Goal: Task Accomplishment & Management: Complete application form

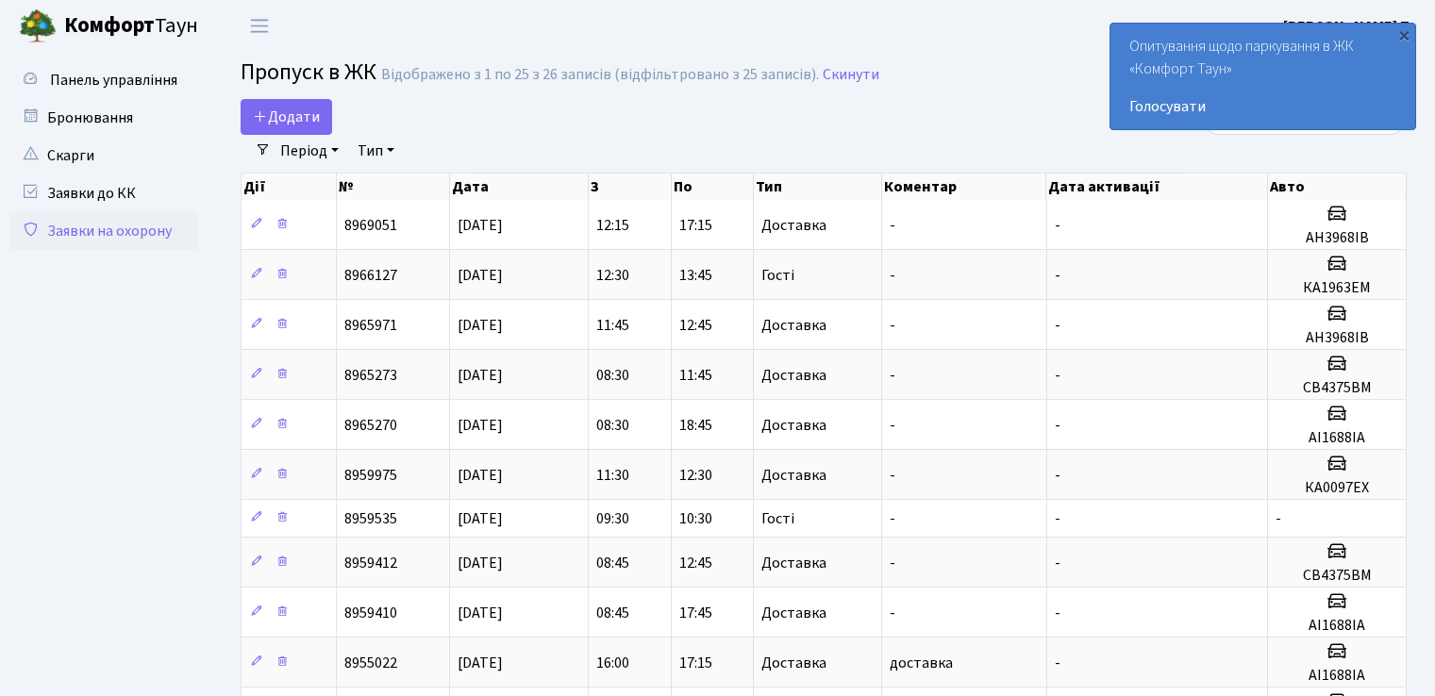
select select "25"
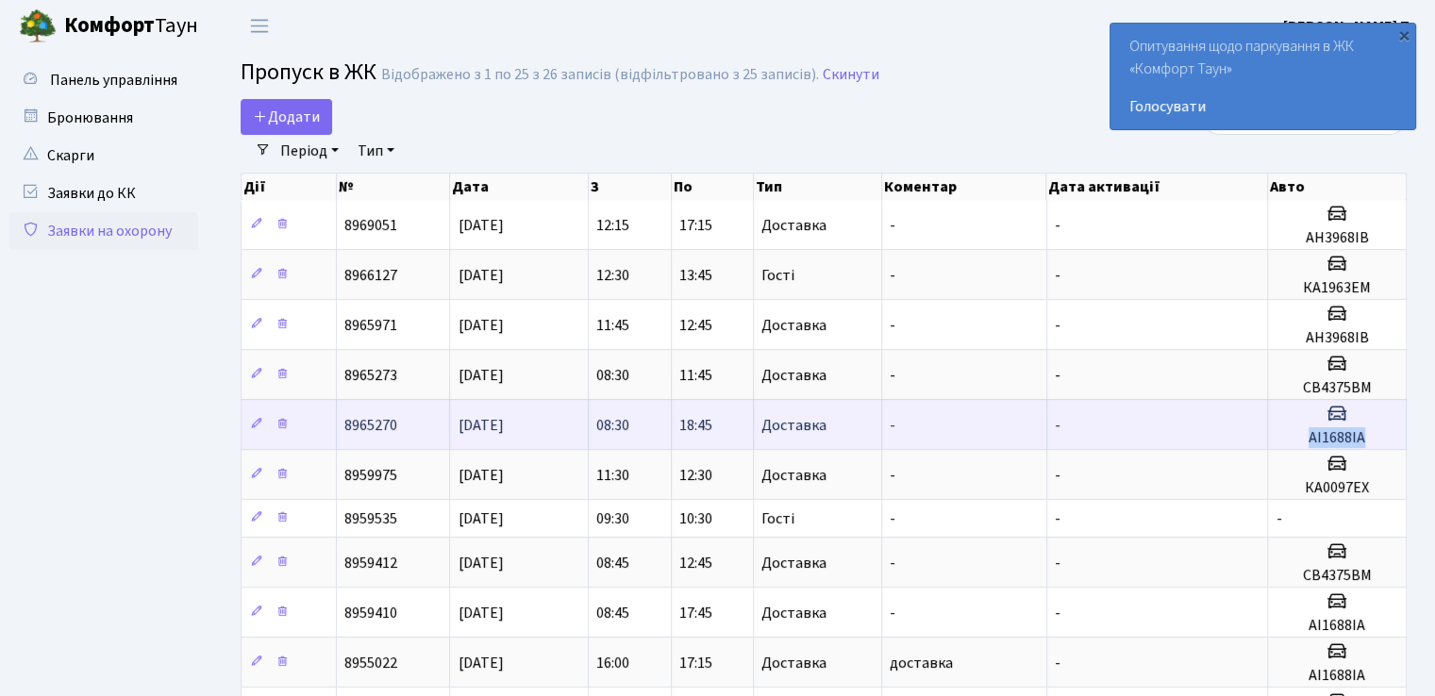
drag, startPoint x: 1311, startPoint y: 435, endPoint x: 1367, endPoint y: 440, distance: 55.9
click at [1367, 440] on h5 "АІ1688ІА" at bounding box center [1337, 438] width 123 height 18
copy h5 "АІ1688ІА"
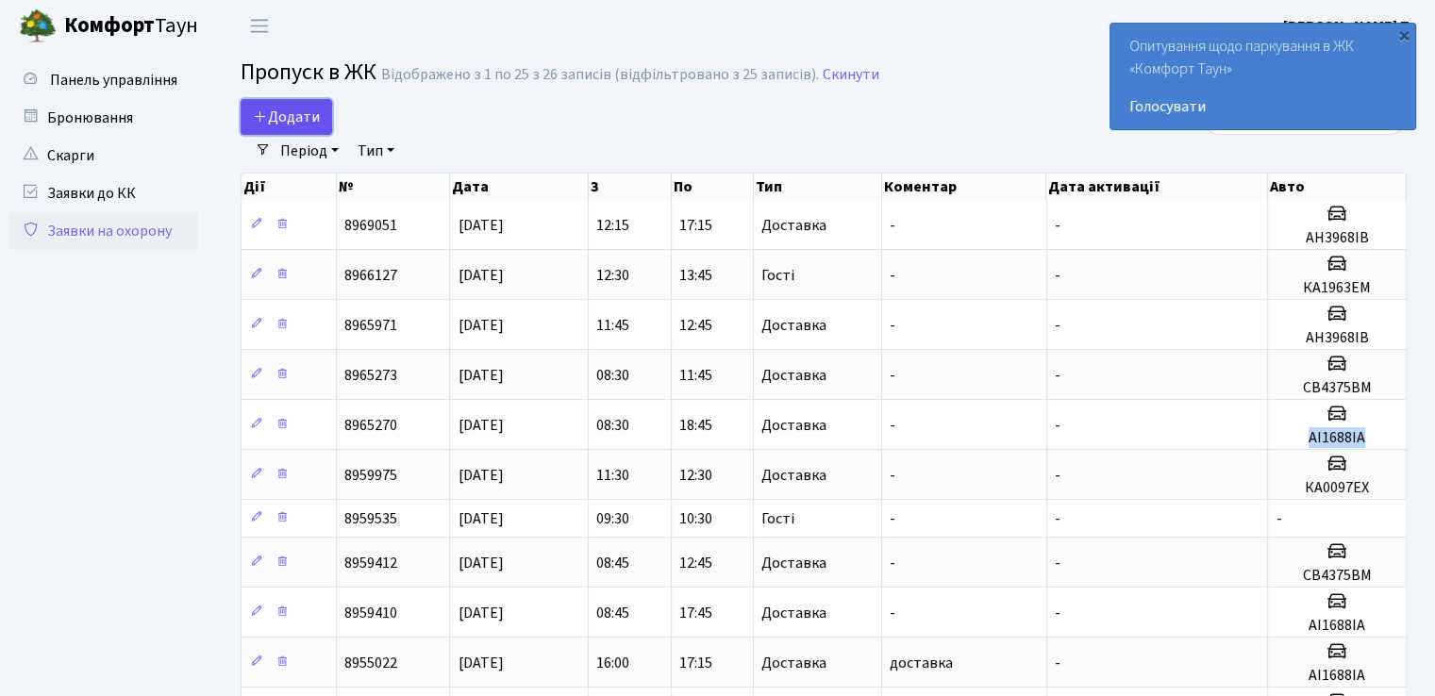
click at [263, 122] on icon at bounding box center [260, 116] width 15 height 15
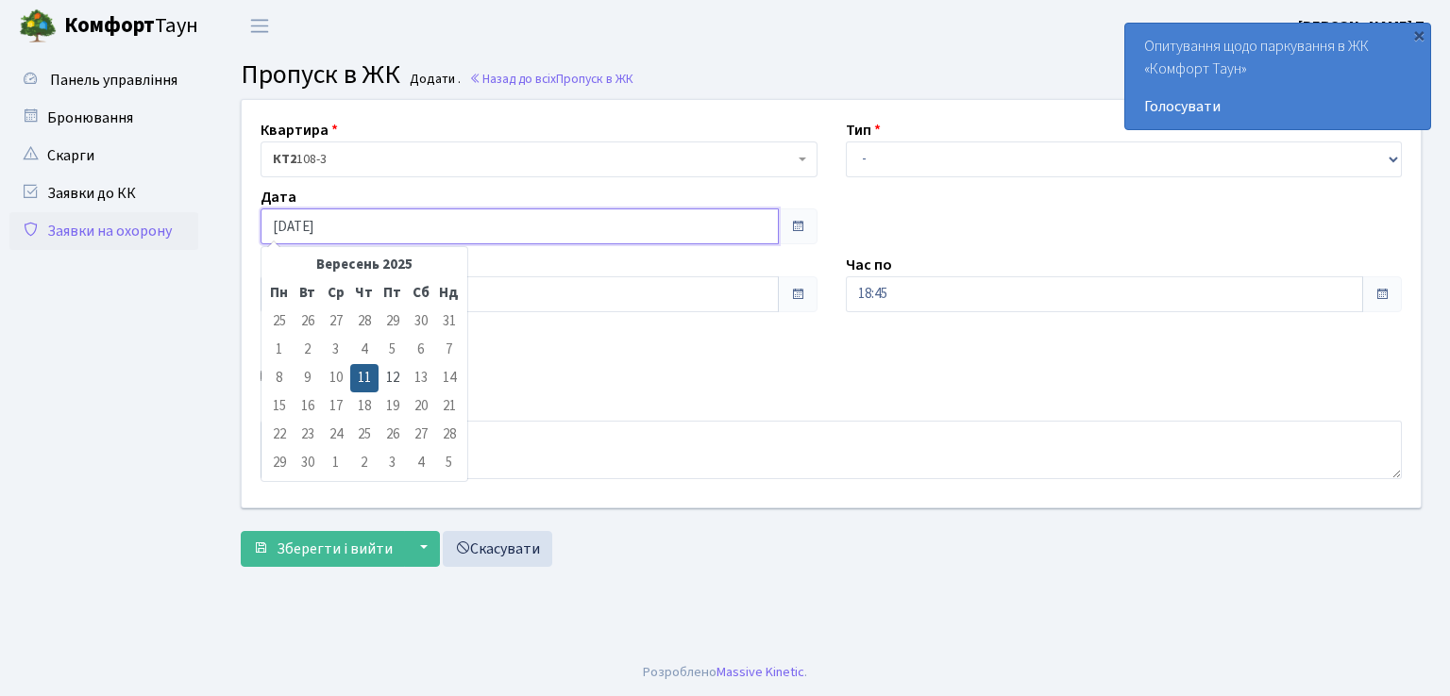
click at [419, 229] on input "[DATE]" at bounding box center [519, 227] width 518 height 36
click at [396, 381] on td "12" at bounding box center [392, 378] width 28 height 28
type input "[DATE]"
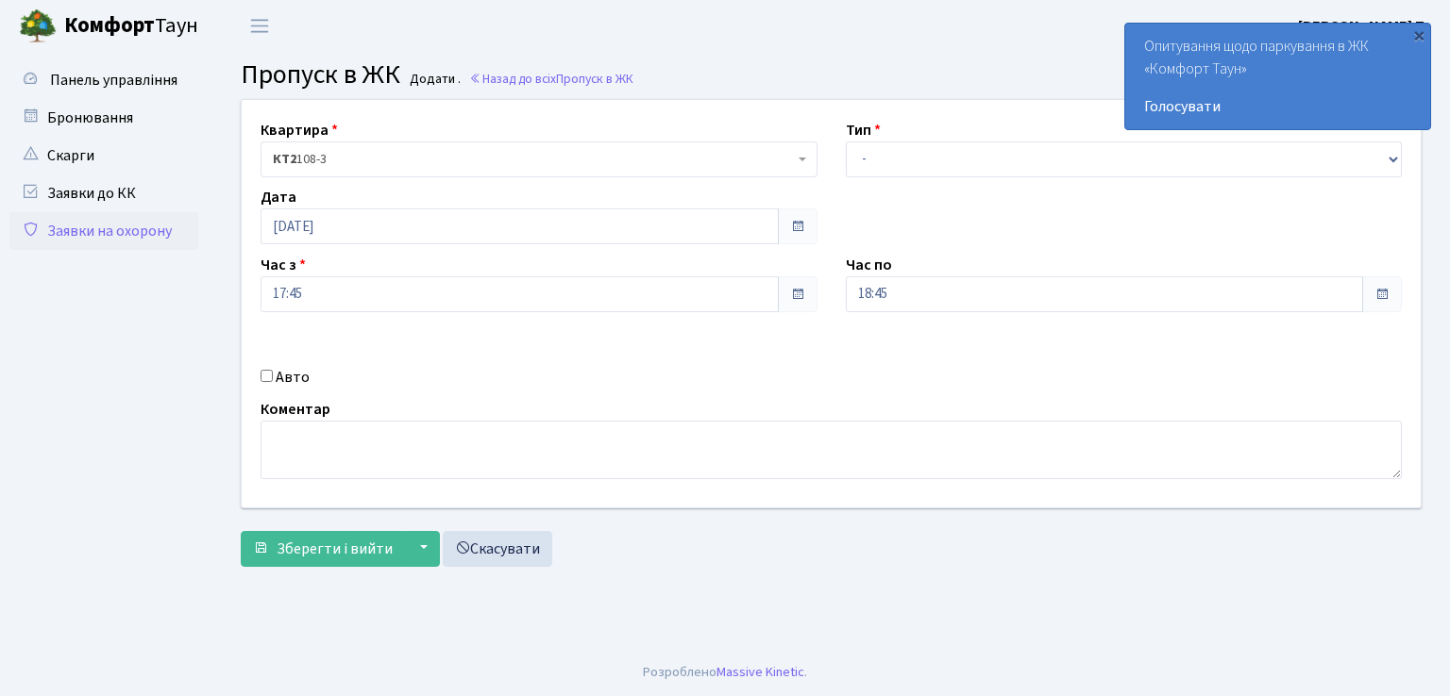
click at [261, 378] on input "Авто" at bounding box center [266, 376] width 12 height 12
checkbox input "true"
click at [408, 292] on input "17:45" at bounding box center [519, 295] width 518 height 36
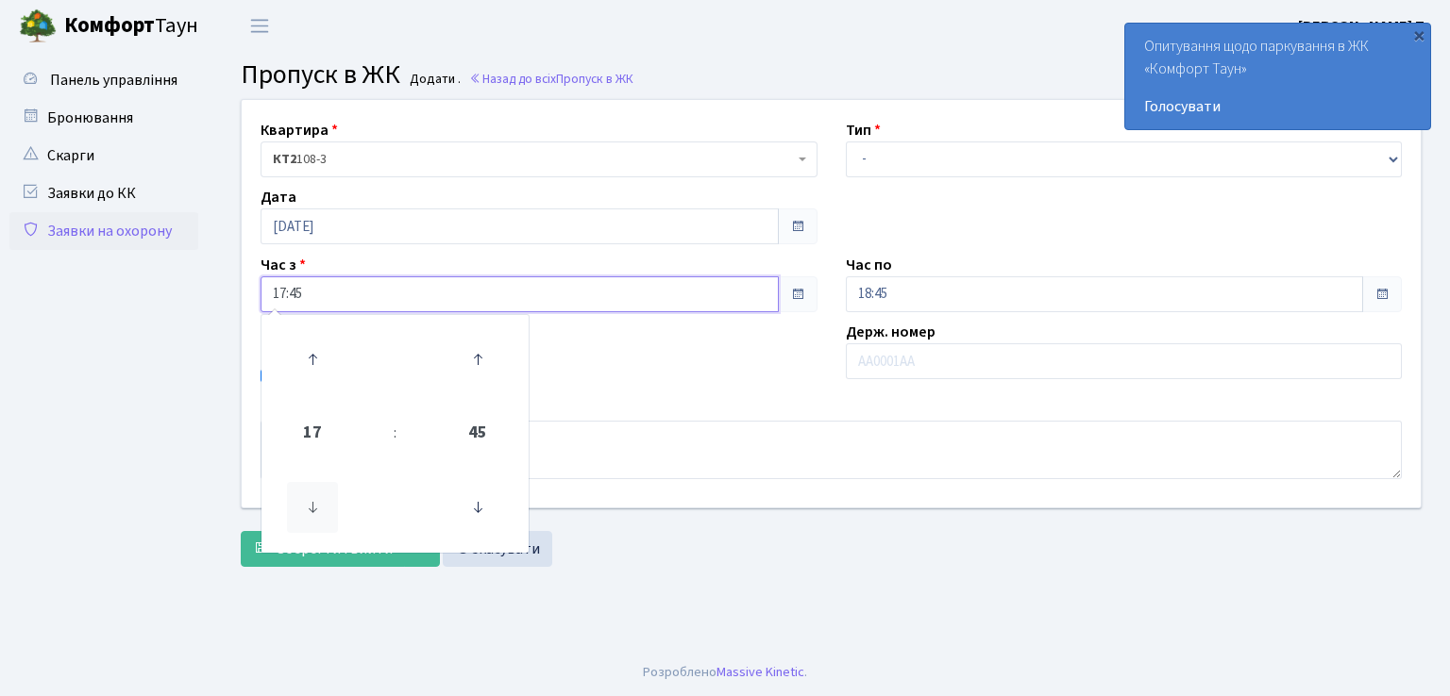
click at [305, 500] on icon at bounding box center [312, 507] width 51 height 51
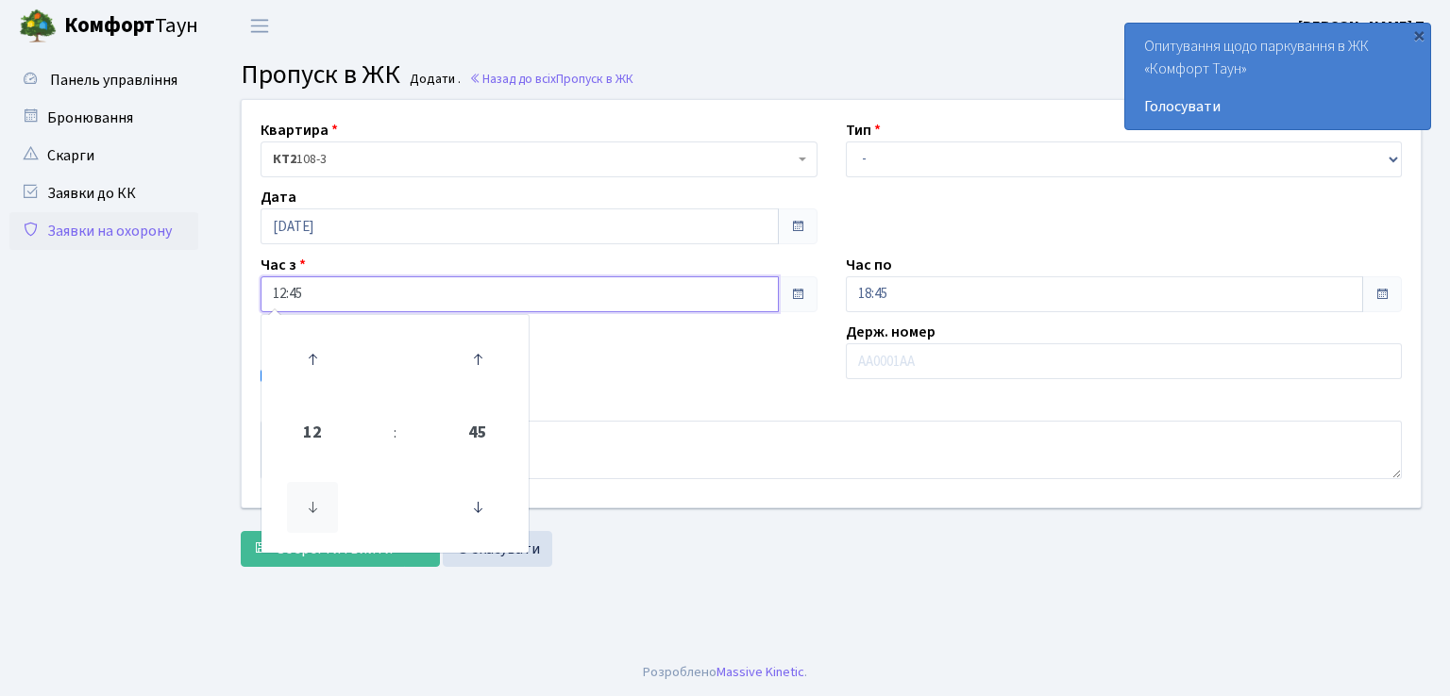
click at [305, 500] on icon at bounding box center [312, 507] width 51 height 51
type input "08:45"
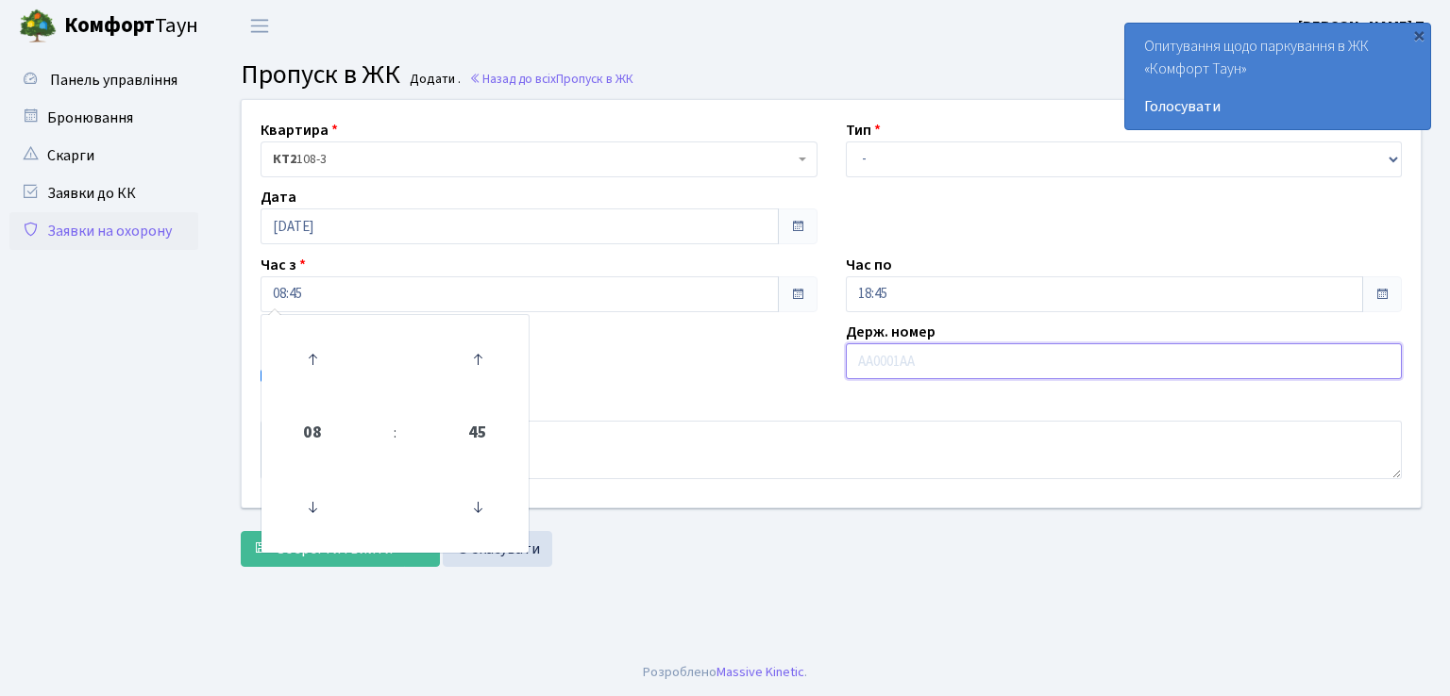
click at [965, 363] on input "text" at bounding box center [1124, 362] width 557 height 36
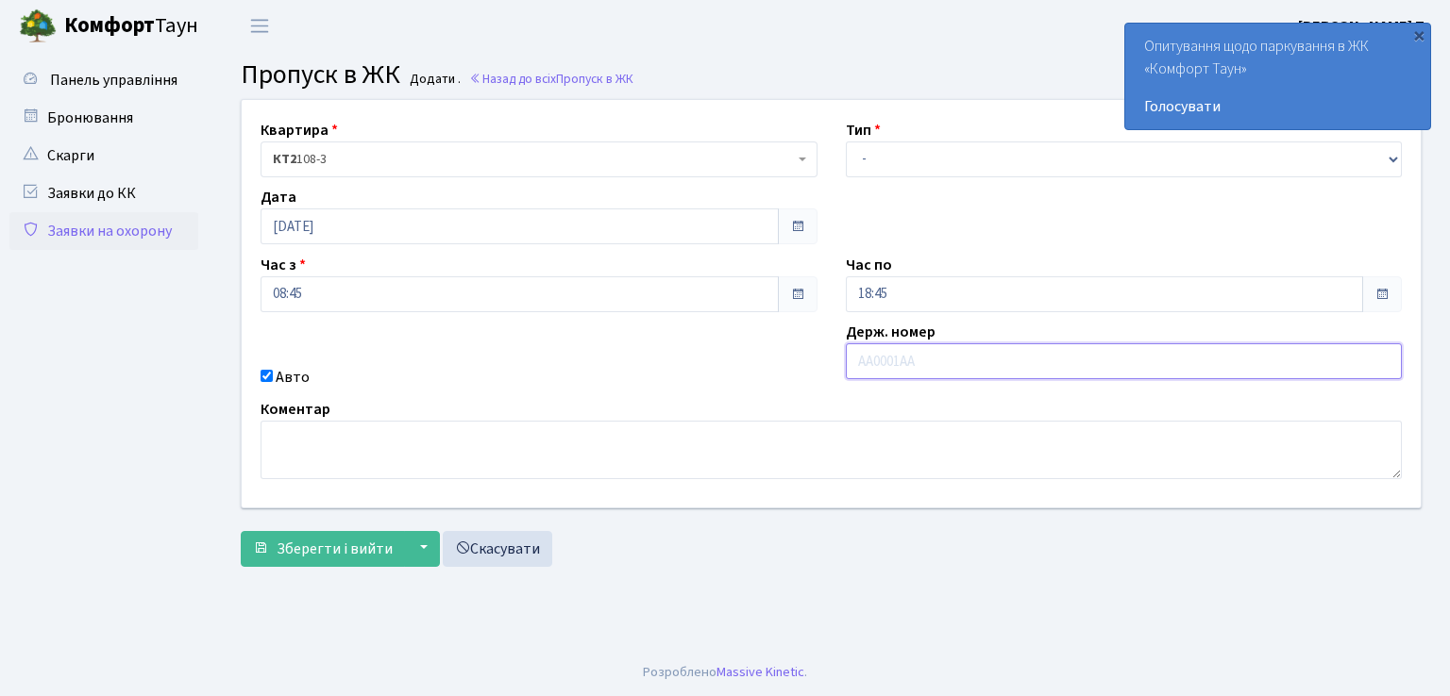
type input "АІ1688ІА"
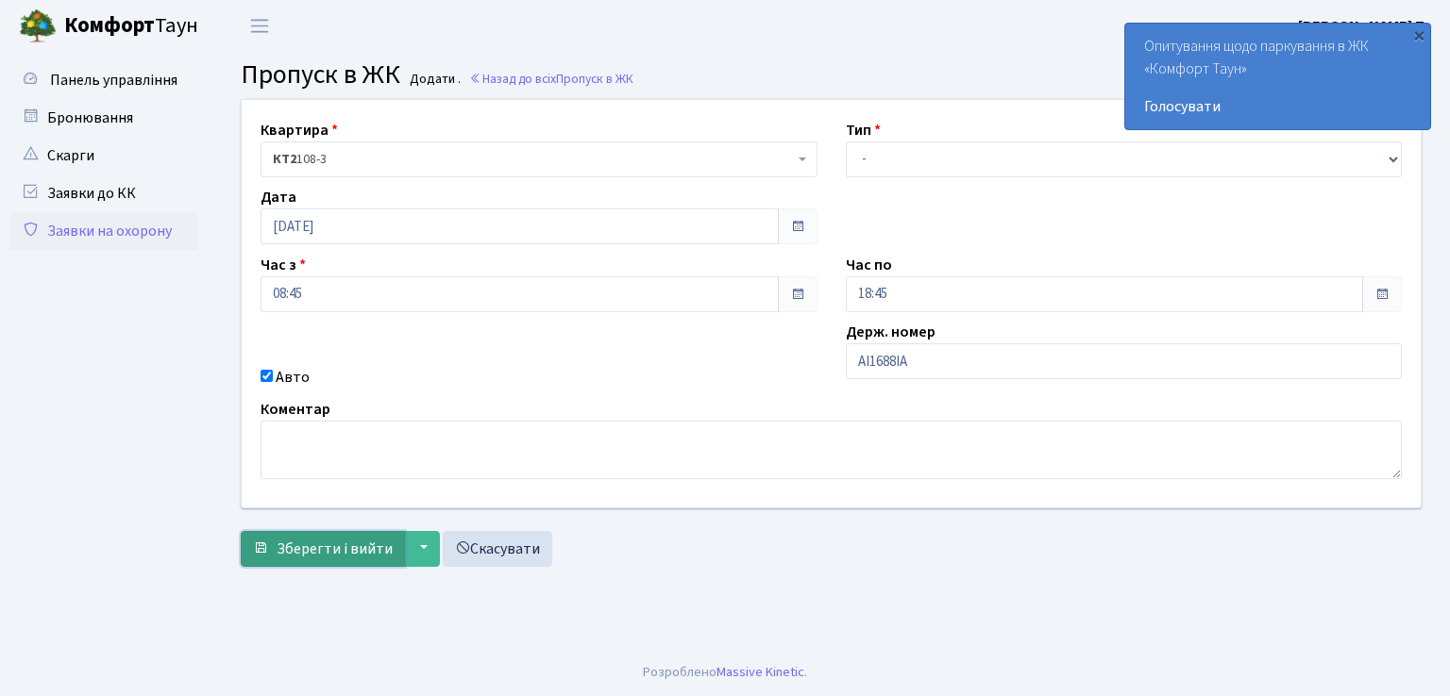
click at [360, 546] on span "Зберегти і вийти" at bounding box center [335, 549] width 116 height 21
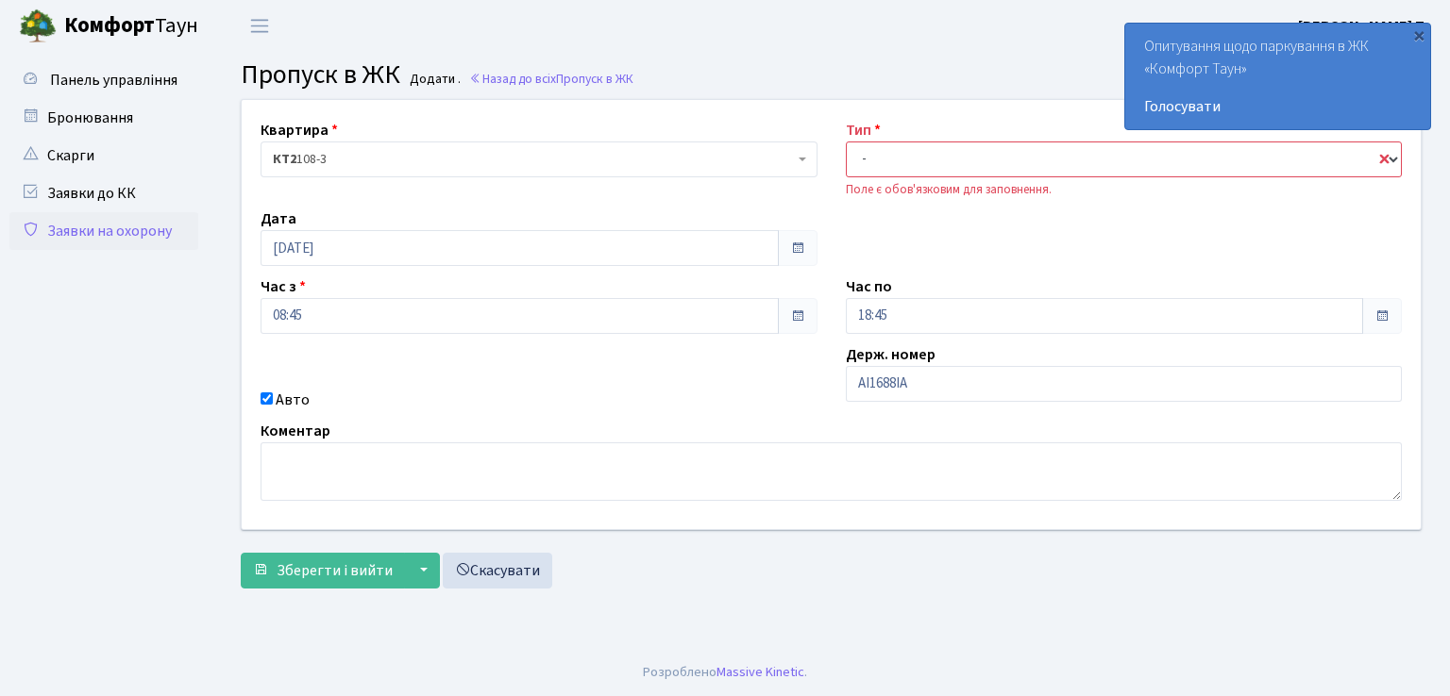
click at [1109, 162] on select "- Доставка Таксі Гості Сервіс" at bounding box center [1124, 160] width 557 height 36
select select "1"
click at [846, 142] on select "- Доставка Таксі Гості Сервіс" at bounding box center [1124, 160] width 557 height 36
click at [327, 575] on span "Зберегти і вийти" at bounding box center [335, 571] width 116 height 21
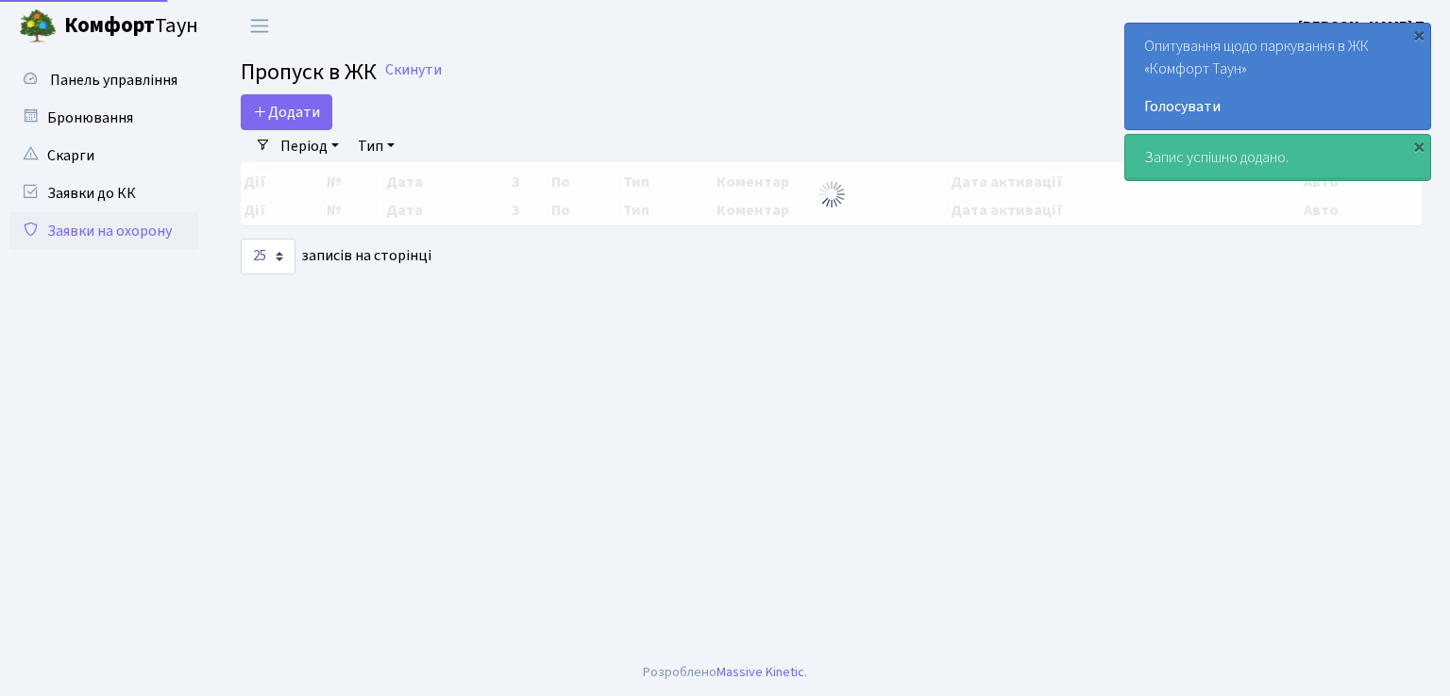
select select "25"
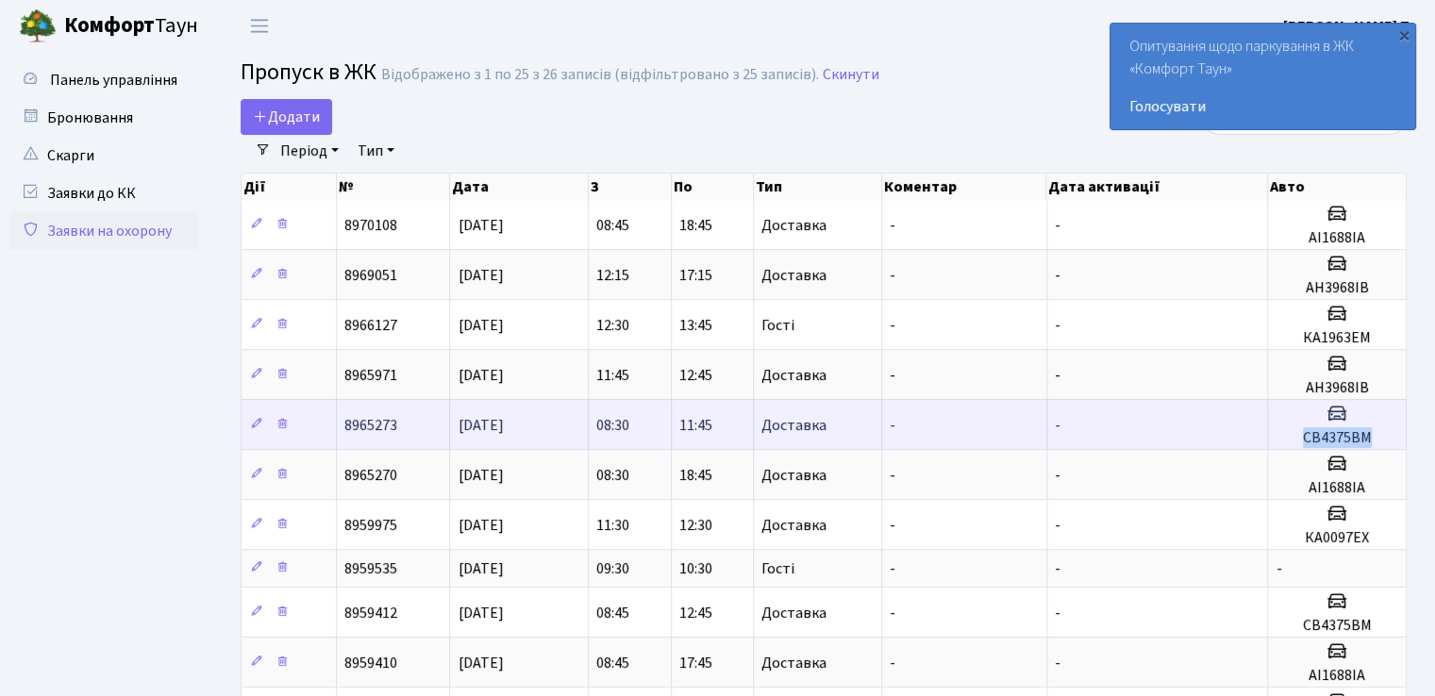
drag, startPoint x: 1302, startPoint y: 437, endPoint x: 1374, endPoint y: 437, distance: 71.7
click at [1374, 437] on h5 "СВ4375ВМ" at bounding box center [1337, 438] width 123 height 18
copy h5 "СВ4375ВМ"
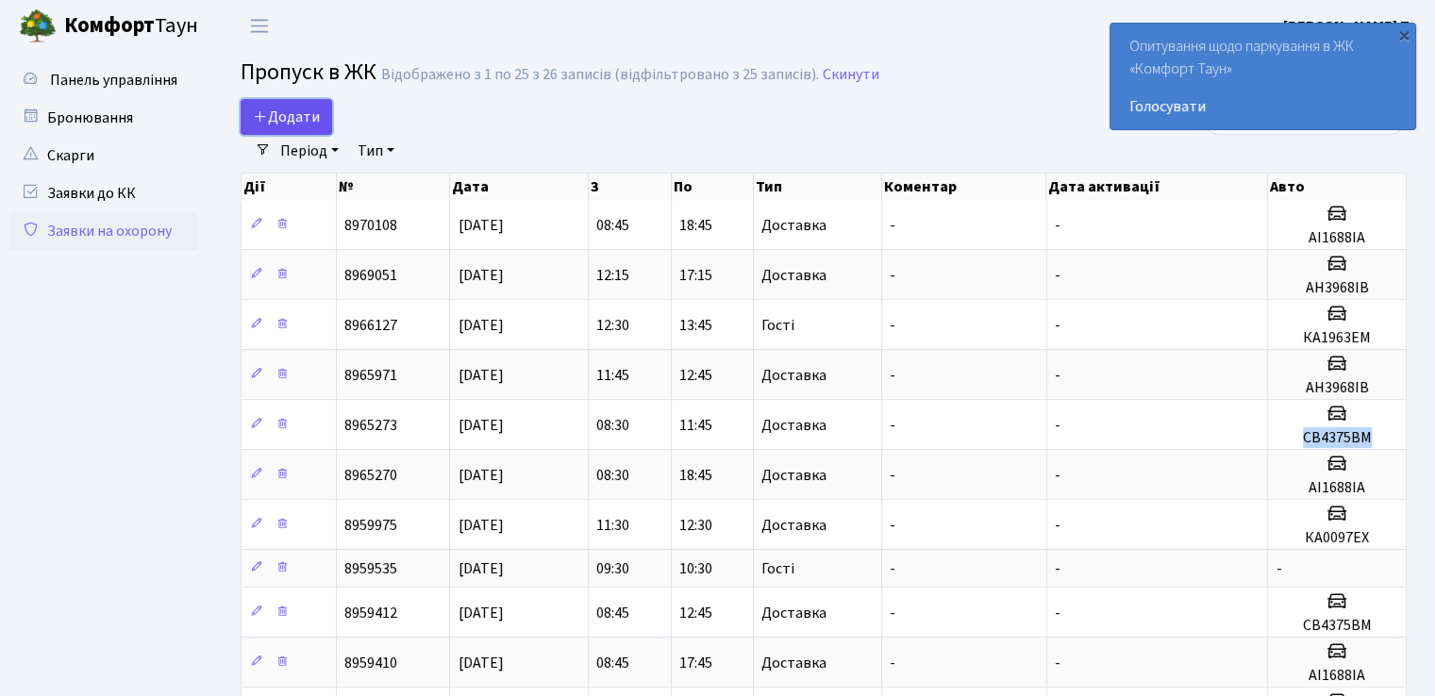
click at [266, 116] on icon at bounding box center [260, 116] width 15 height 15
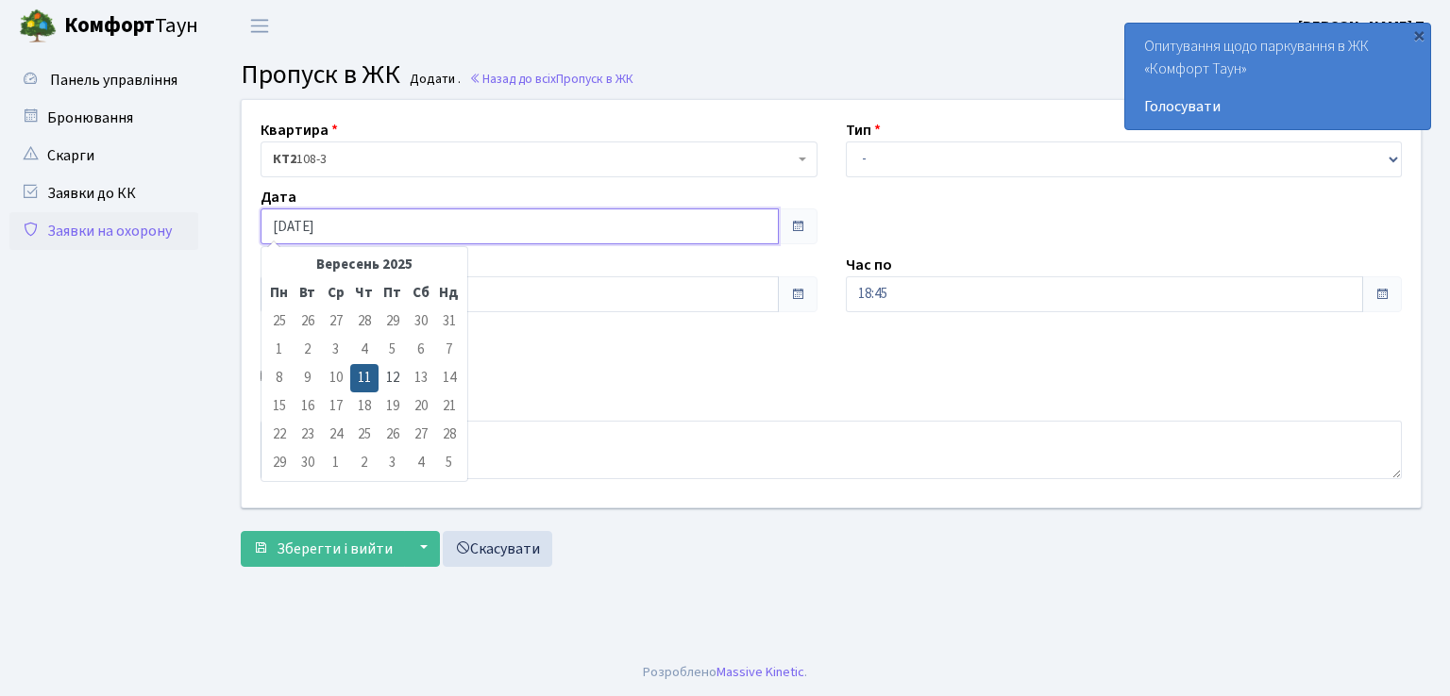
click at [357, 220] on input "[DATE]" at bounding box center [519, 227] width 518 height 36
click at [401, 376] on td "12" at bounding box center [392, 378] width 28 height 28
type input "[DATE]"
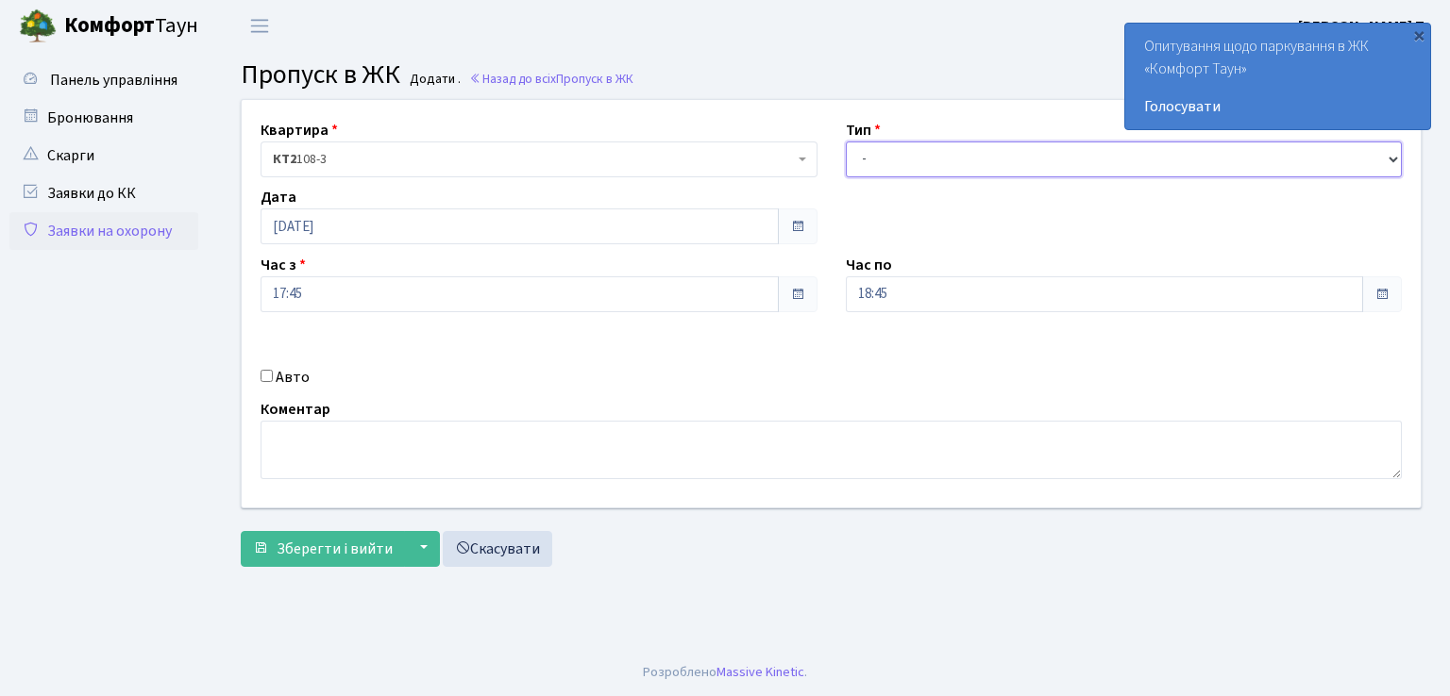
click at [977, 165] on select "- Доставка Таксі Гості Сервіс" at bounding box center [1124, 160] width 557 height 36
select select "1"
click at [846, 142] on select "- Доставка Таксі Гості Сервіс" at bounding box center [1124, 160] width 557 height 36
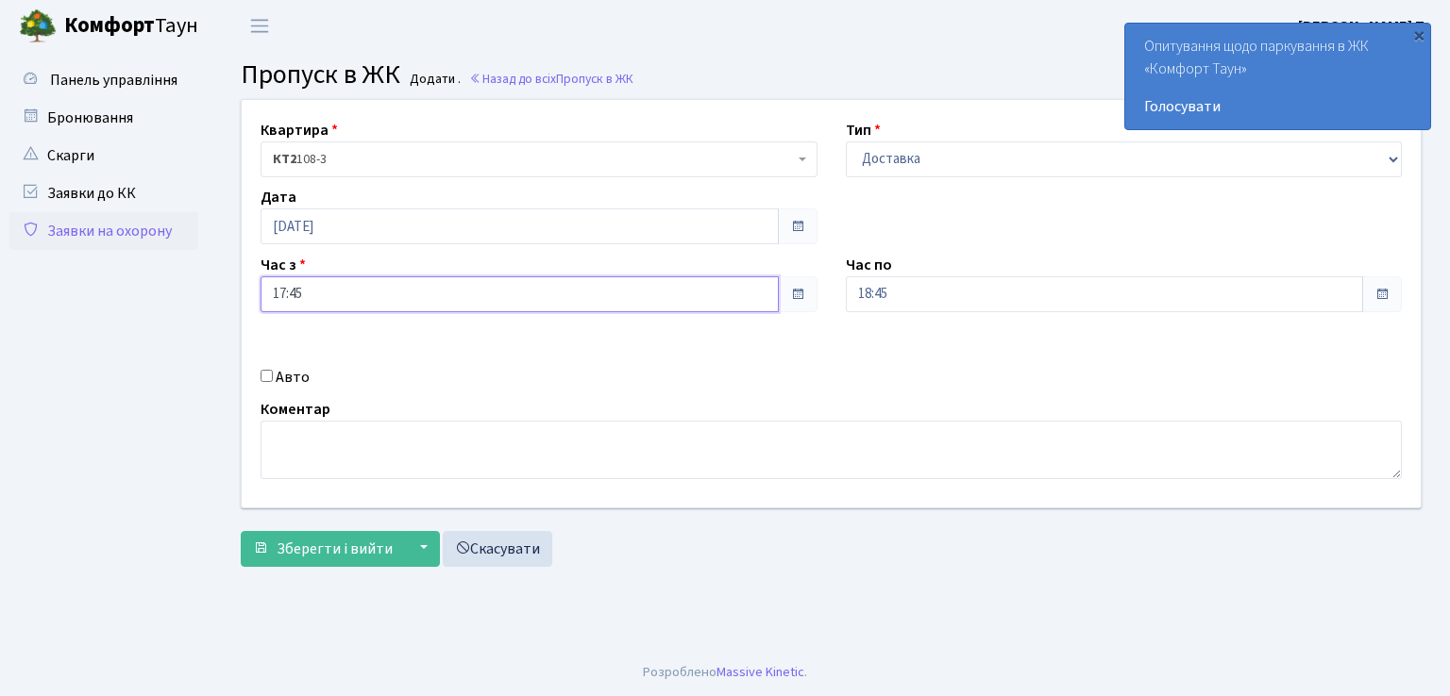
click at [502, 289] on input "17:45" at bounding box center [519, 295] width 518 height 36
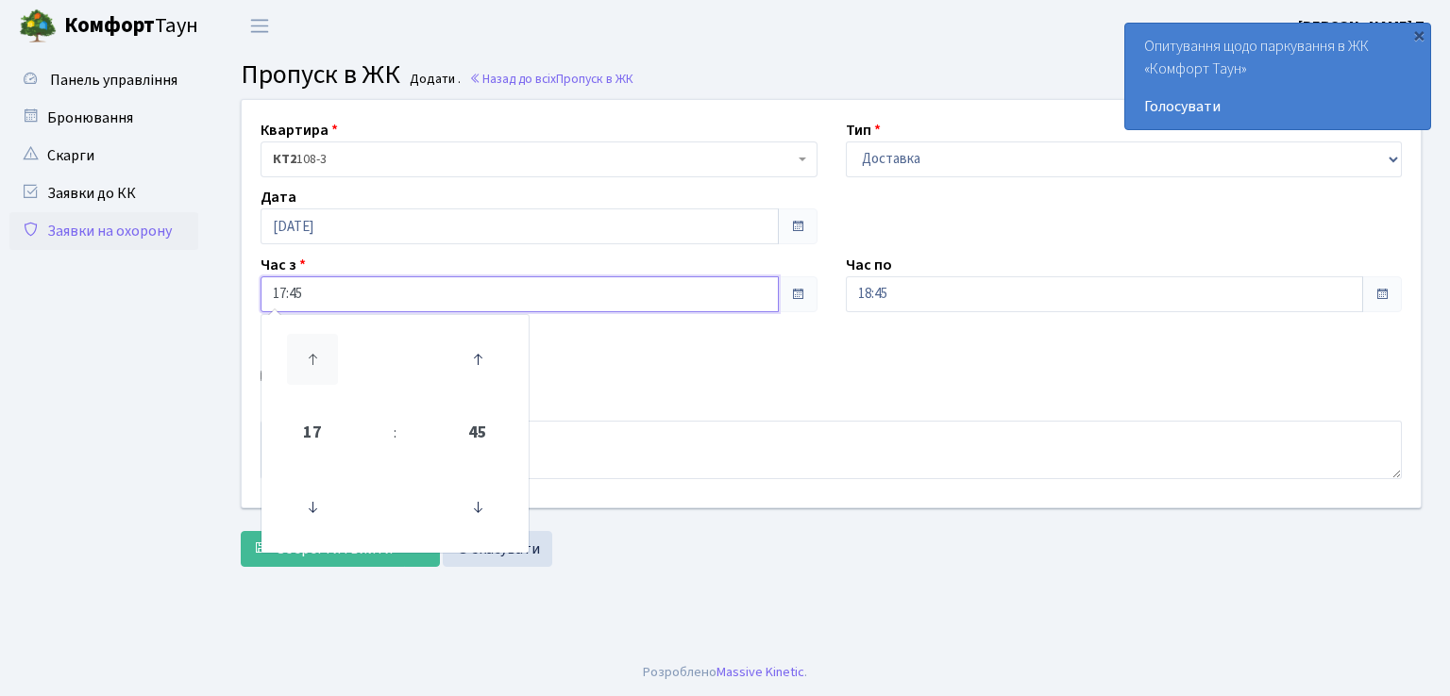
click at [308, 355] on icon at bounding box center [312, 359] width 51 height 51
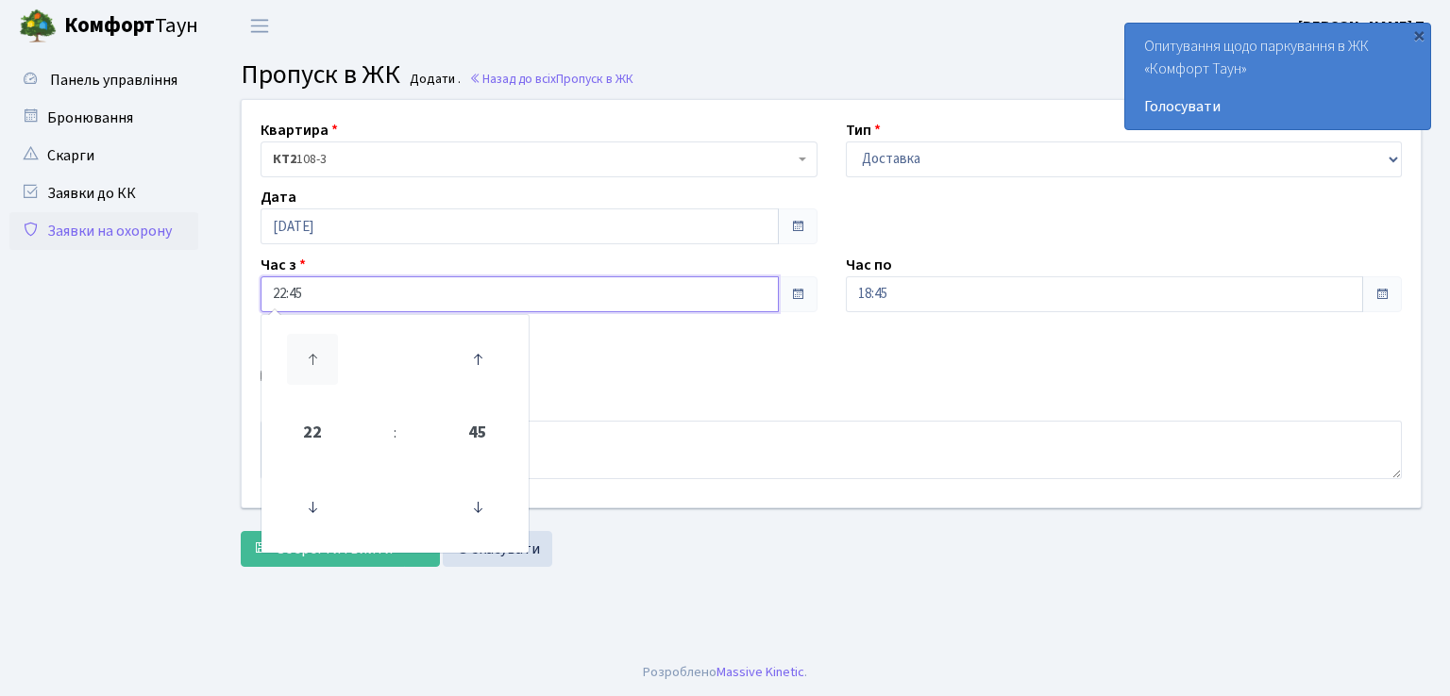
click at [308, 355] on icon at bounding box center [312, 359] width 51 height 51
click at [312, 503] on icon at bounding box center [312, 507] width 51 height 51
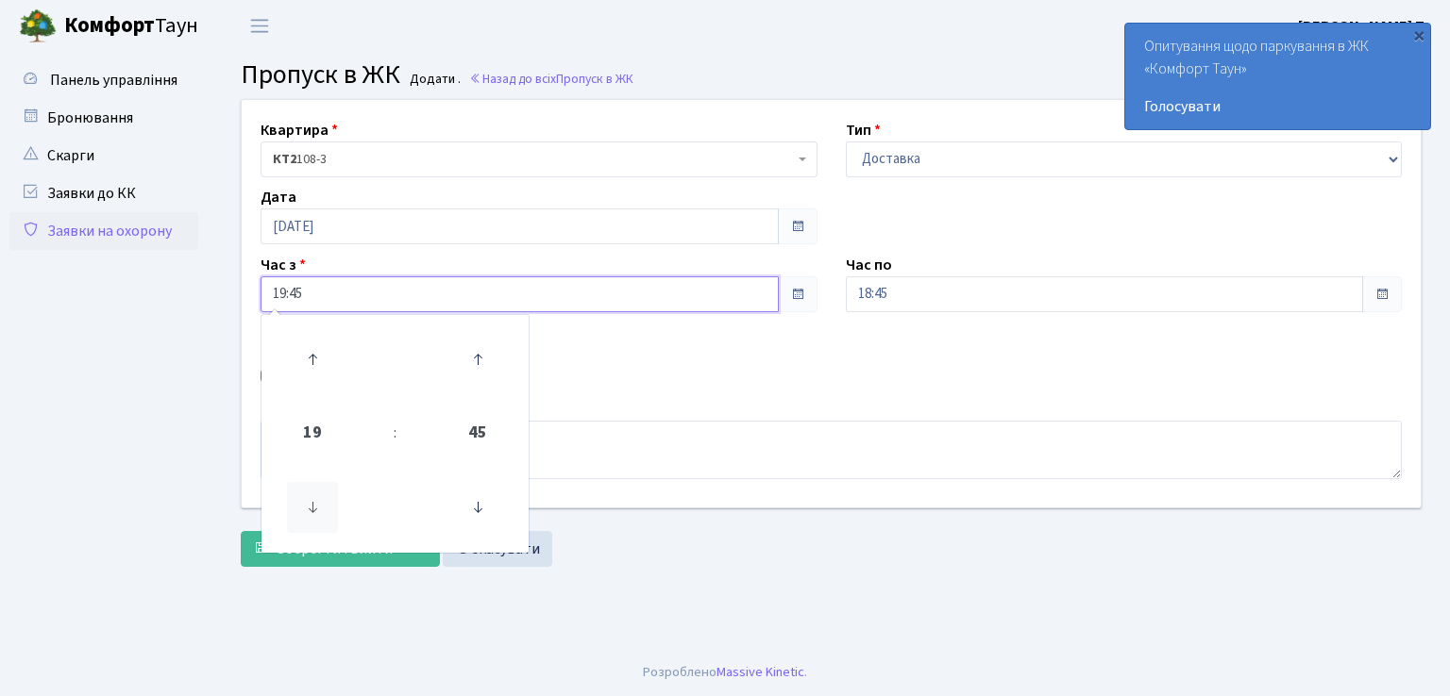
click at [312, 503] on icon at bounding box center [312, 507] width 51 height 51
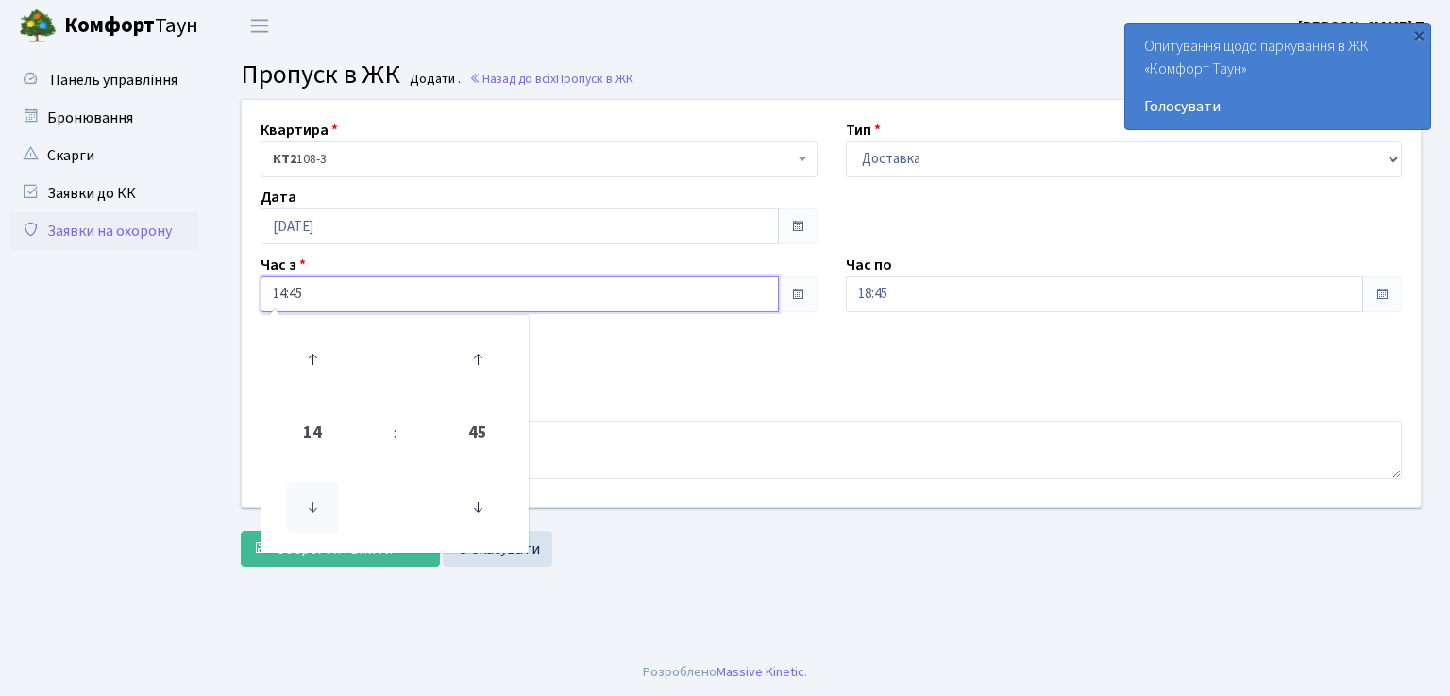
click at [312, 503] on icon at bounding box center [312, 507] width 51 height 51
click at [316, 509] on icon at bounding box center [312, 507] width 51 height 51
click at [317, 509] on icon at bounding box center [312, 507] width 51 height 51
click at [318, 509] on icon at bounding box center [312, 507] width 51 height 51
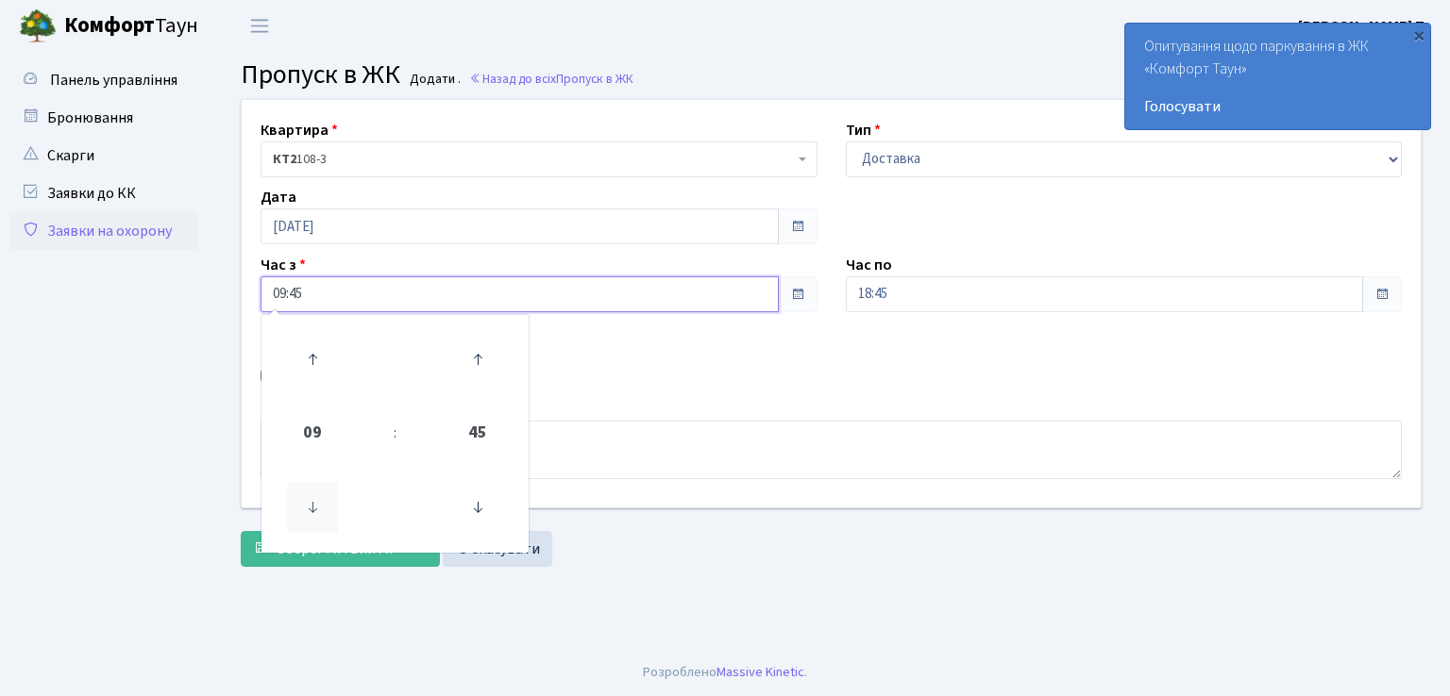
click at [318, 509] on icon at bounding box center [312, 507] width 51 height 51
type input "08:45"
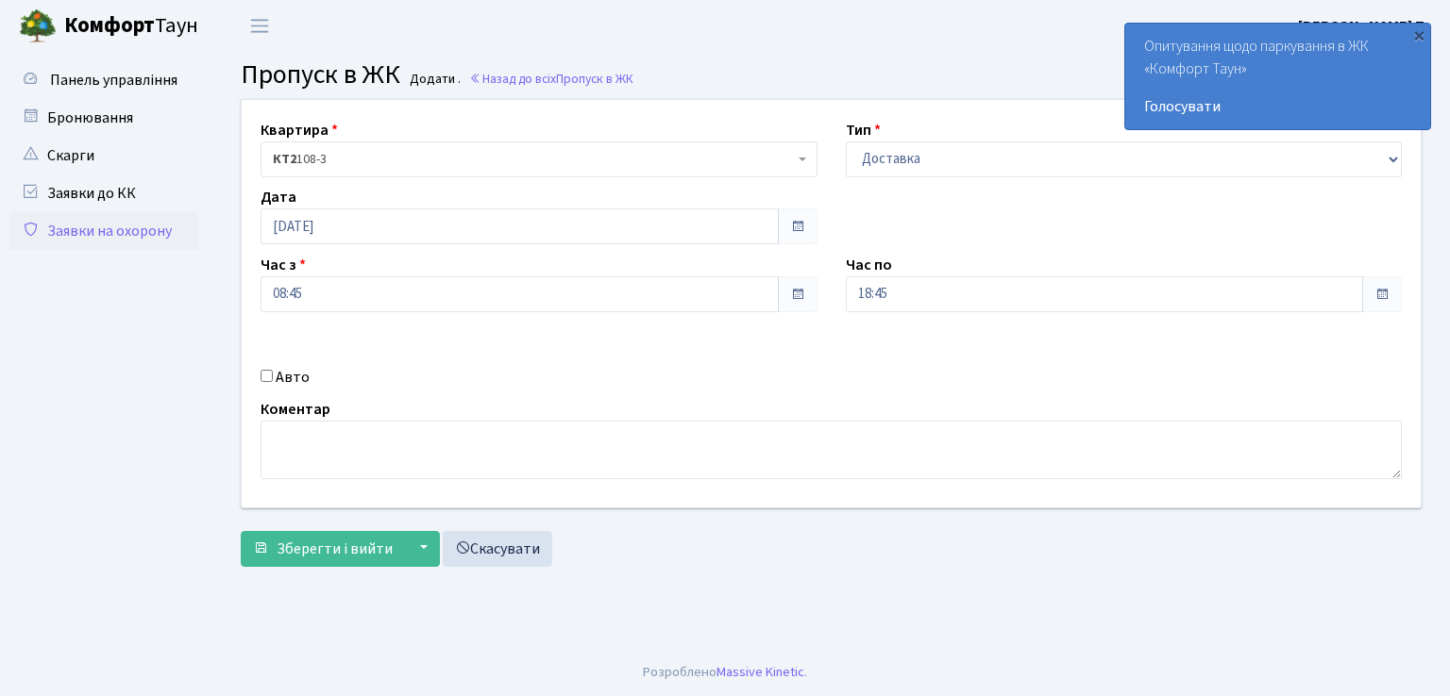
click at [648, 413] on div "Коментар" at bounding box center [830, 438] width 1169 height 81
click at [264, 379] on input "Авто" at bounding box center [266, 376] width 12 height 12
checkbox input "true"
drag, startPoint x: 936, startPoint y: 356, endPoint x: 864, endPoint y: 354, distance: 71.8
click at [864, 354] on input "text" at bounding box center [1124, 362] width 557 height 36
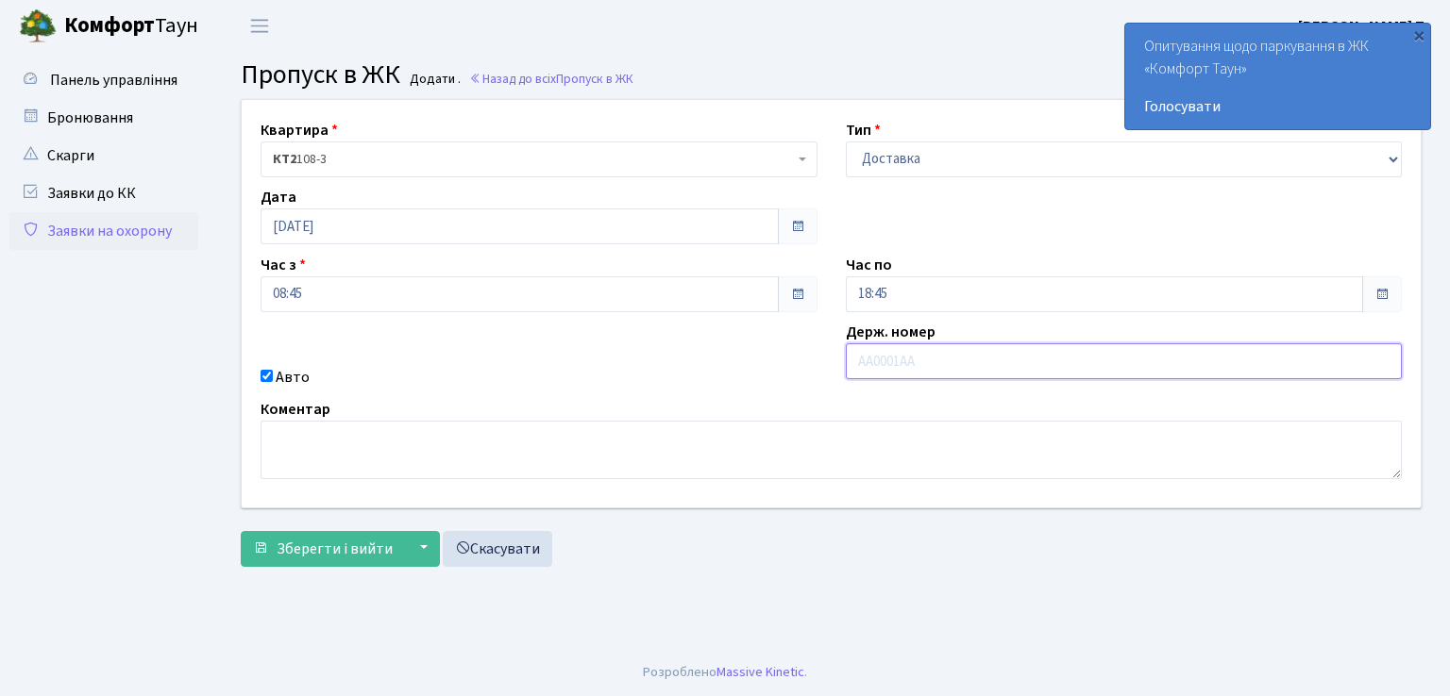
type input "СВ4375ВМ"
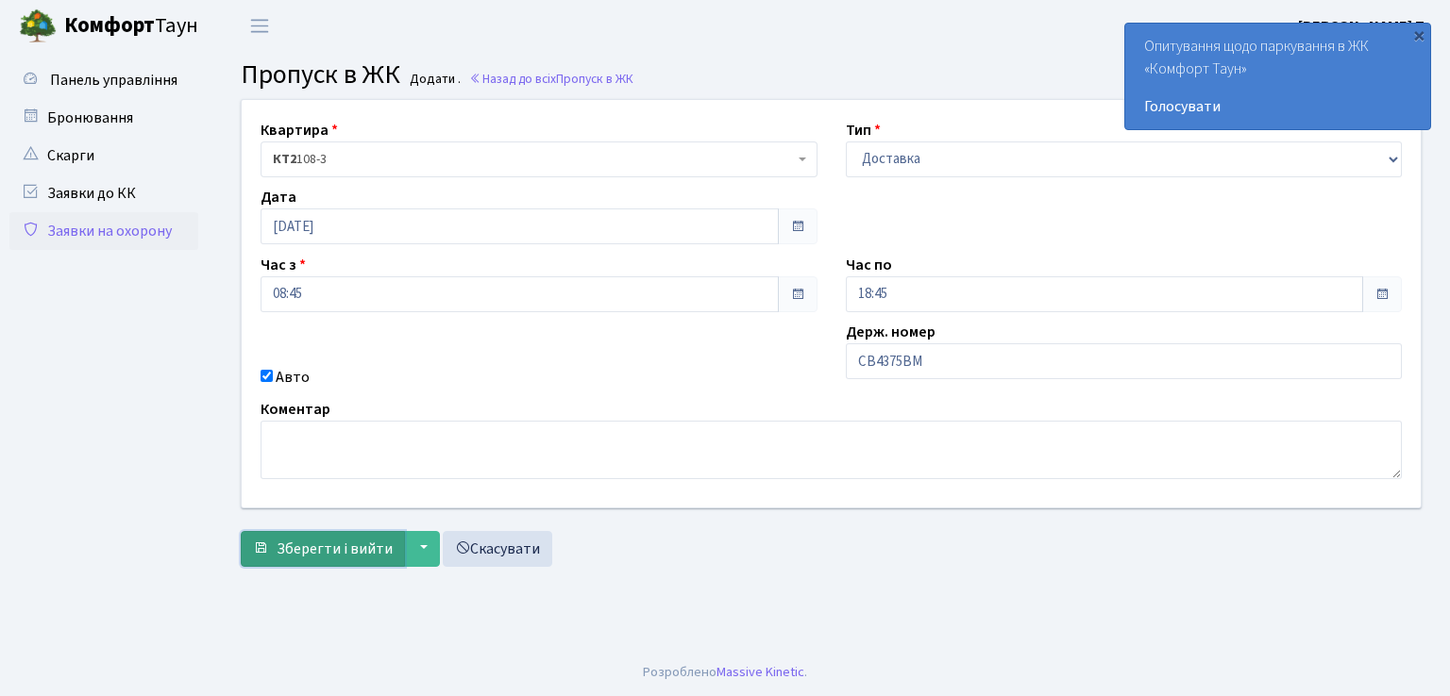
click at [326, 551] on span "Зберегти і вийти" at bounding box center [335, 549] width 116 height 21
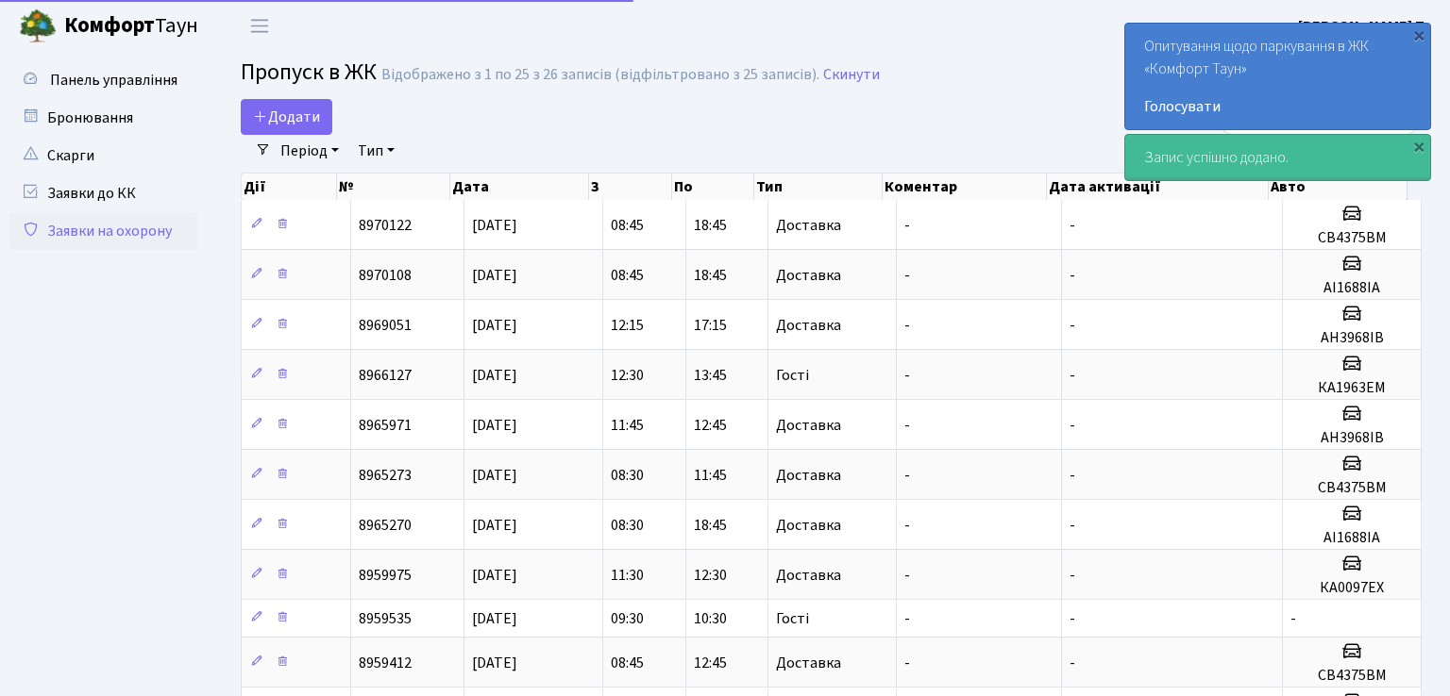
select select "25"
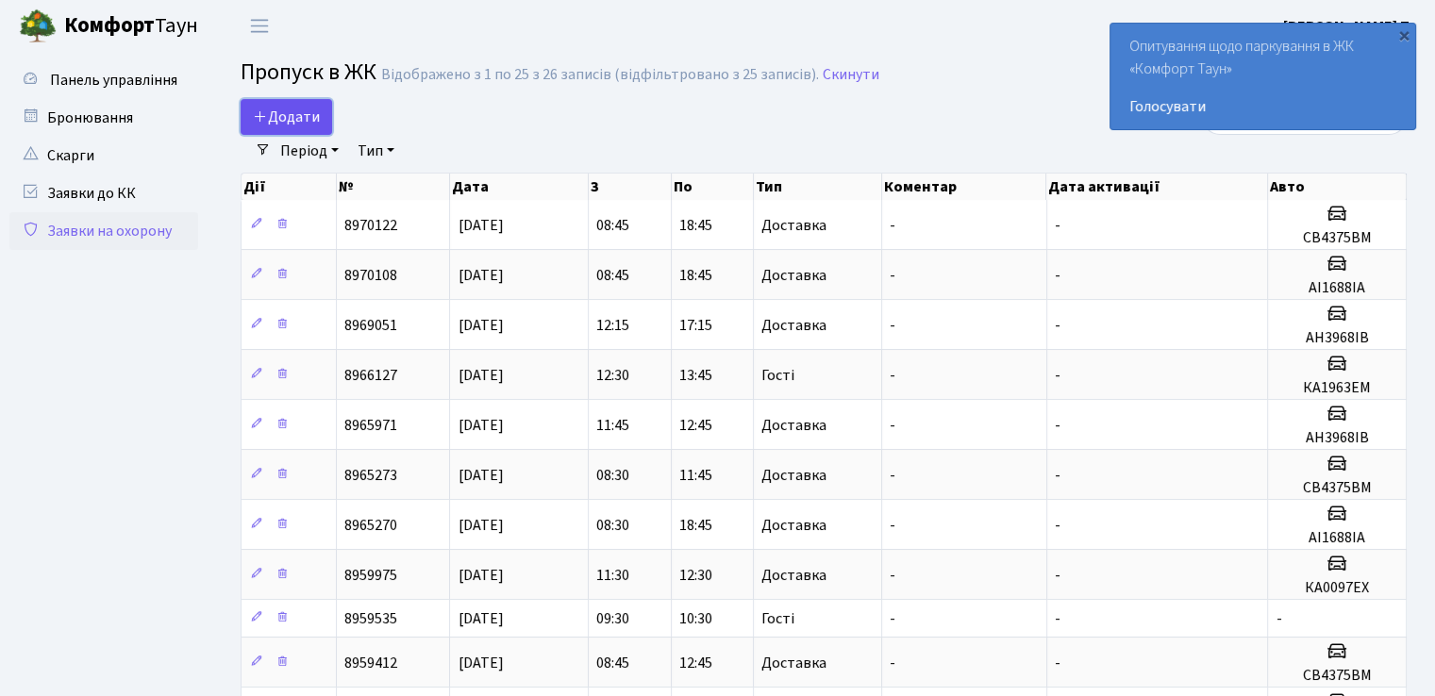
click at [296, 119] on span "Додати" at bounding box center [286, 117] width 67 height 21
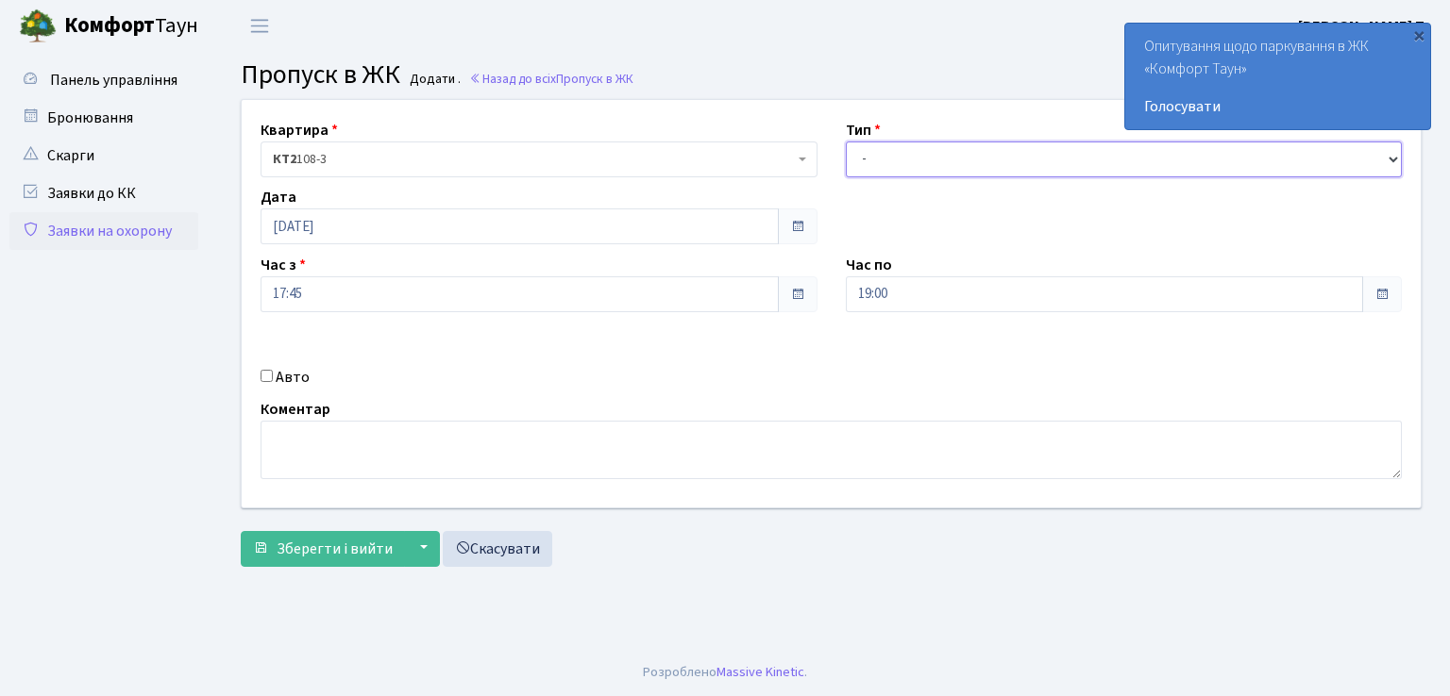
click at [915, 166] on select "- Доставка Таксі Гості Сервіс" at bounding box center [1124, 160] width 557 height 36
select select "3"
click at [846, 142] on select "- Доставка Таксі Гості Сервіс" at bounding box center [1124, 160] width 557 height 36
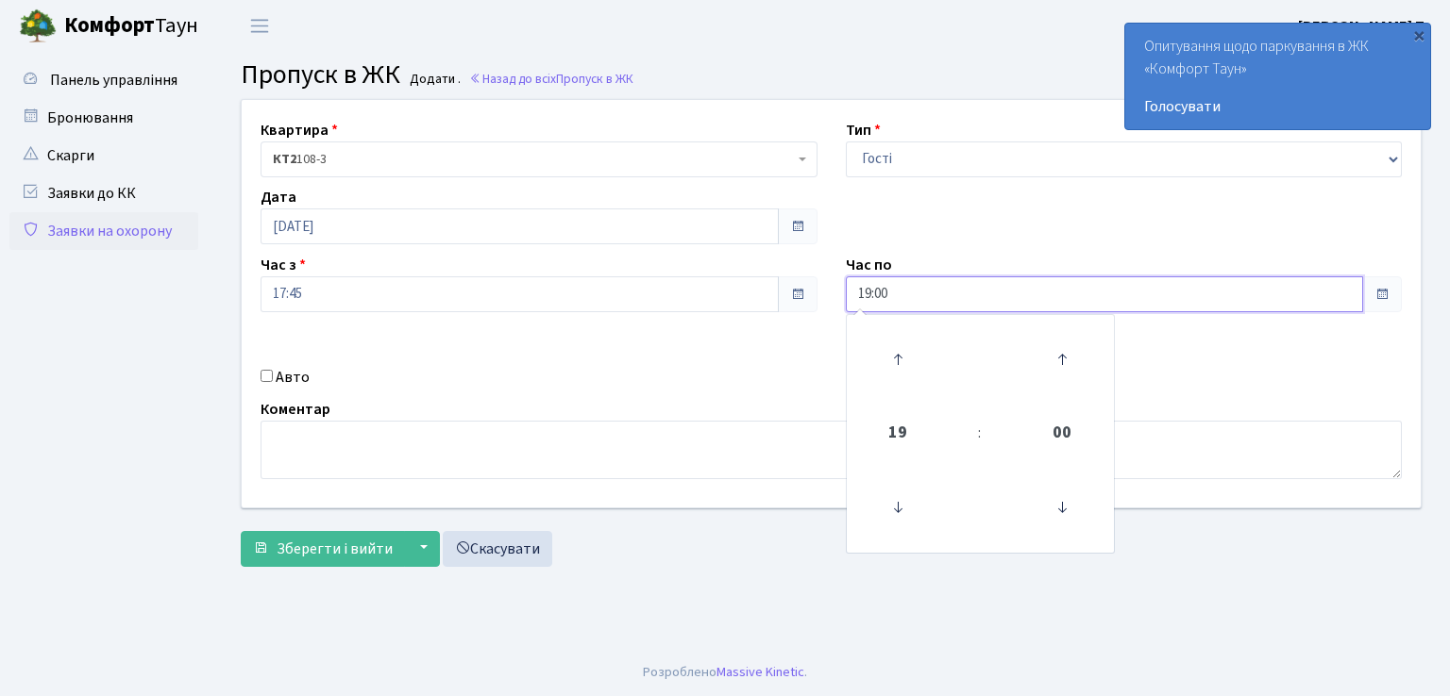
click at [863, 289] on input "19:00" at bounding box center [1105, 295] width 518 height 36
click at [897, 354] on icon at bounding box center [897, 359] width 51 height 51
type input "20:00"
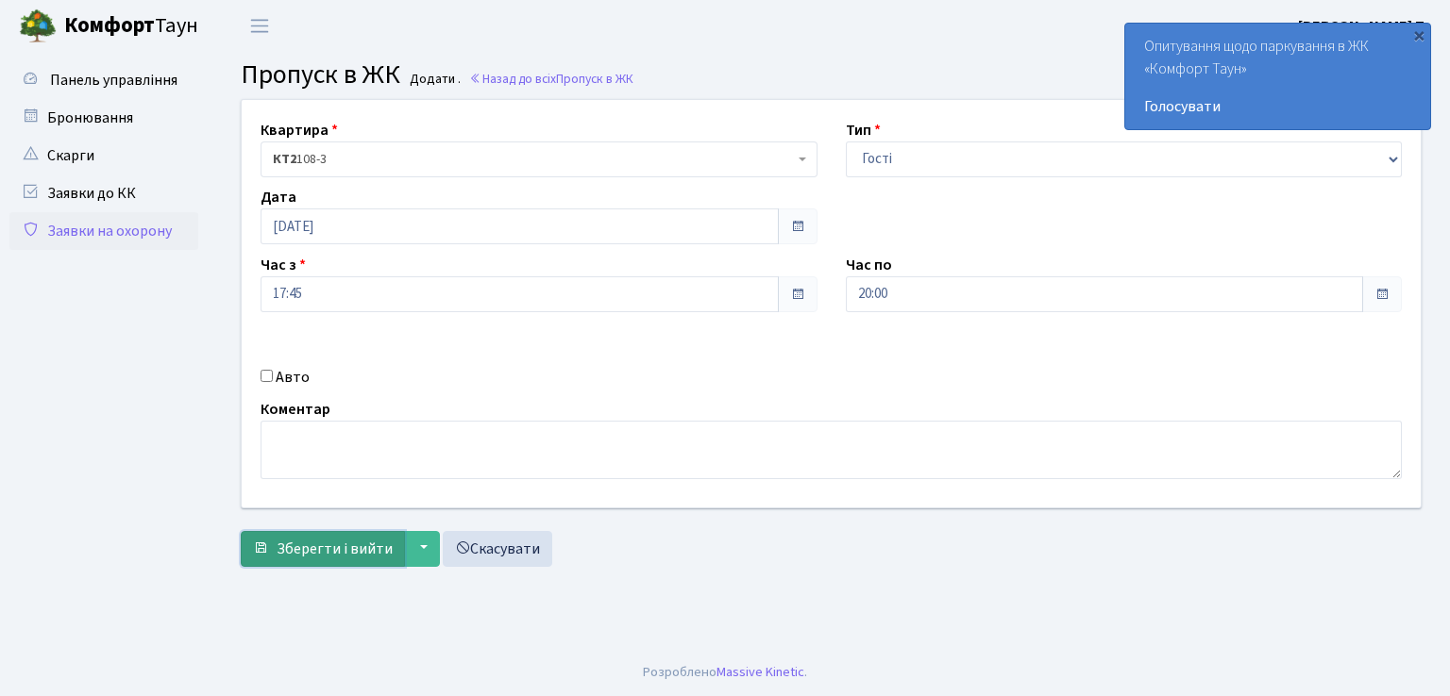
click at [323, 549] on span "Зберегти і вийти" at bounding box center [335, 549] width 116 height 21
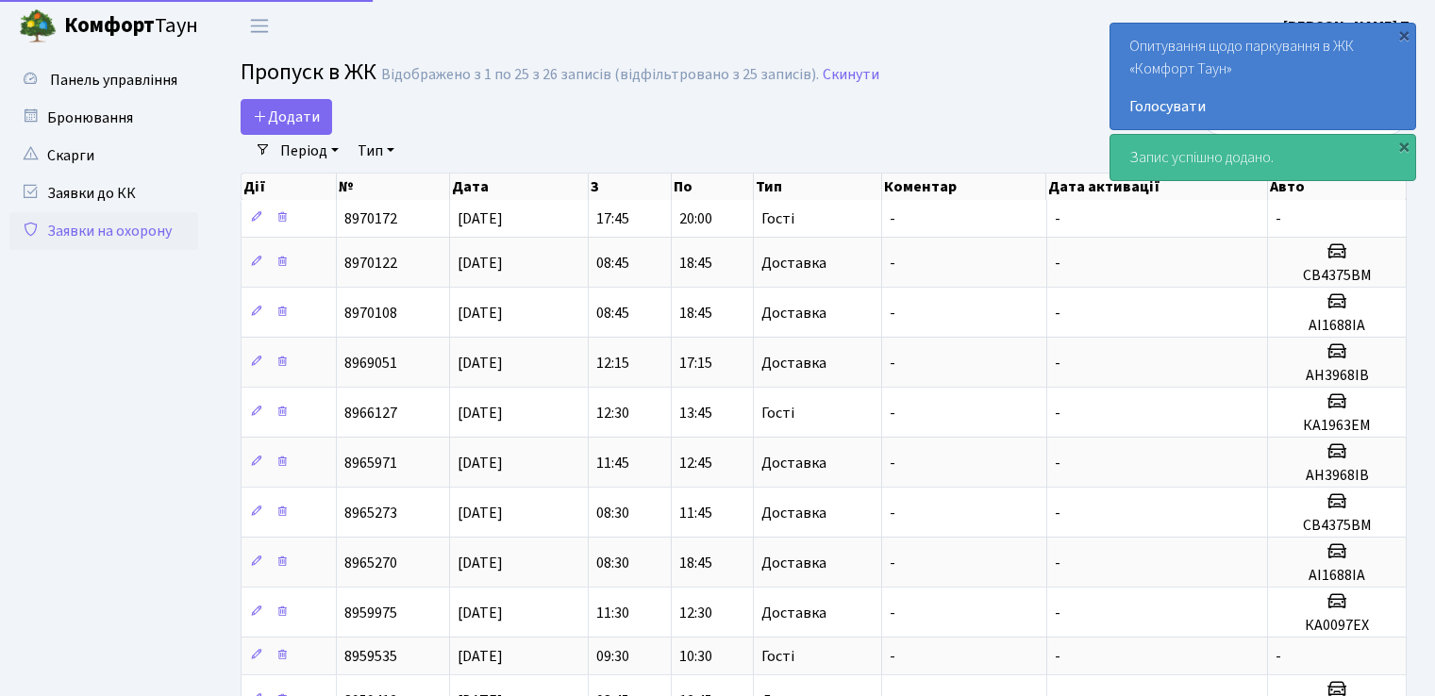
select select "25"
